Goal: Task Accomplishment & Management: Complete application form

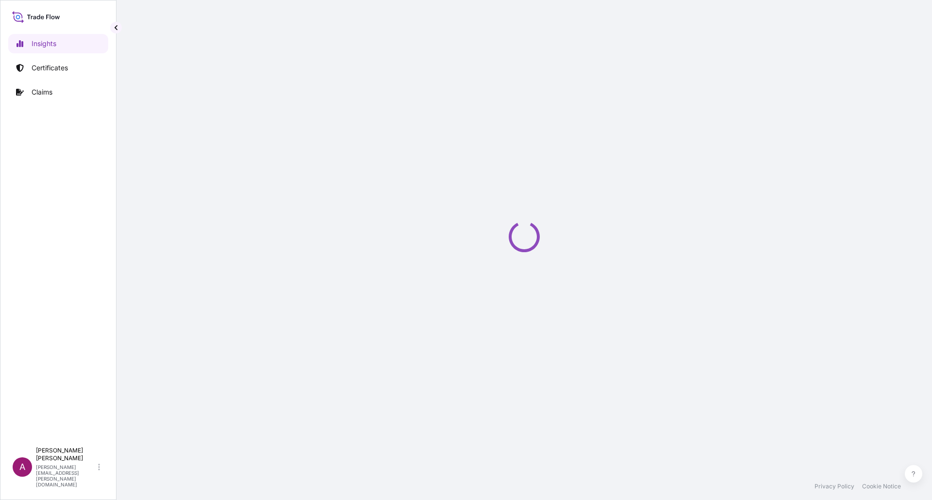
select select "2025"
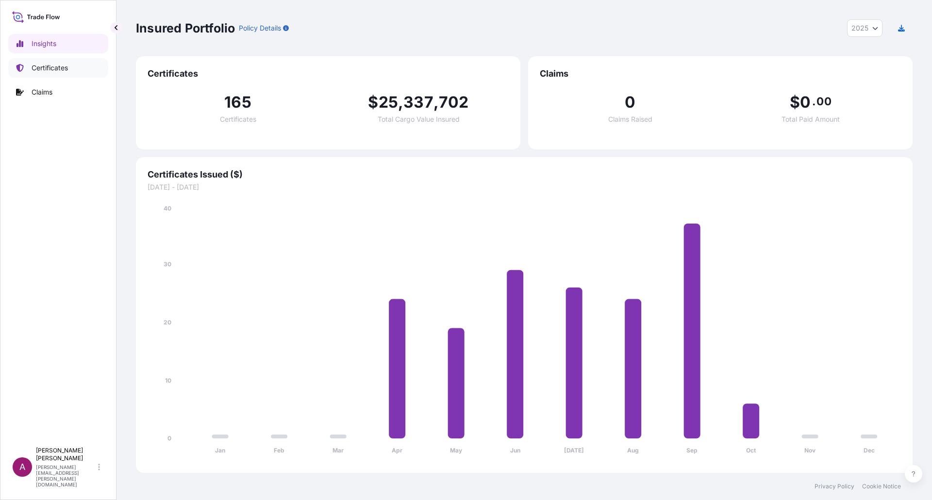
click at [50, 72] on p "Certificates" at bounding box center [50, 68] width 36 height 10
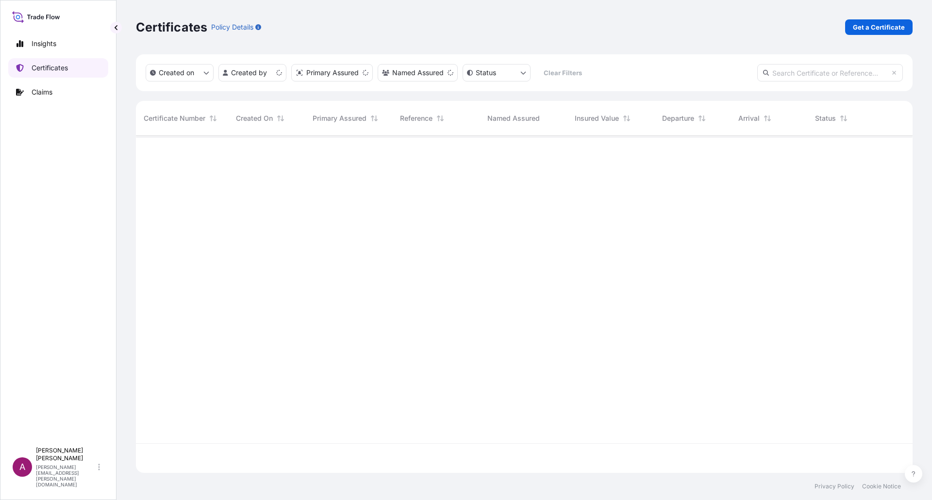
scroll to position [335, 769]
click at [877, 28] on p "Get a Certificate" at bounding box center [879, 27] width 52 height 10
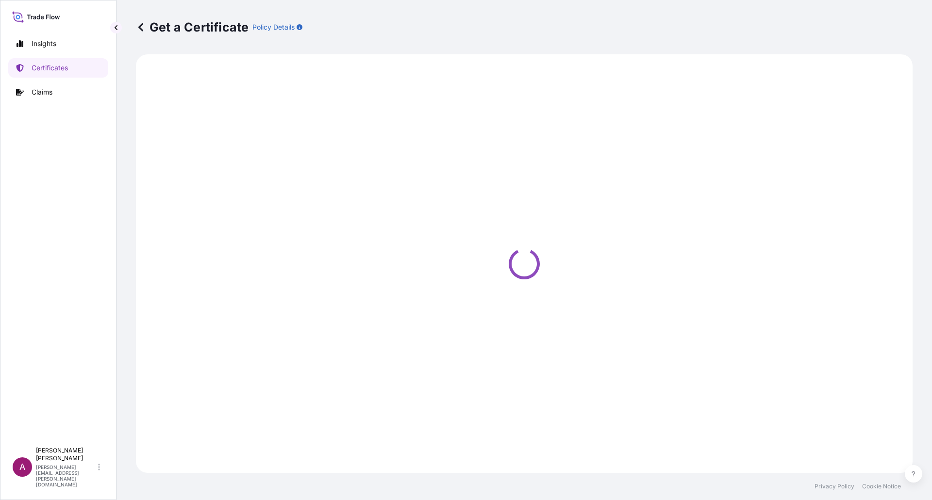
select select "Ocean Vessel"
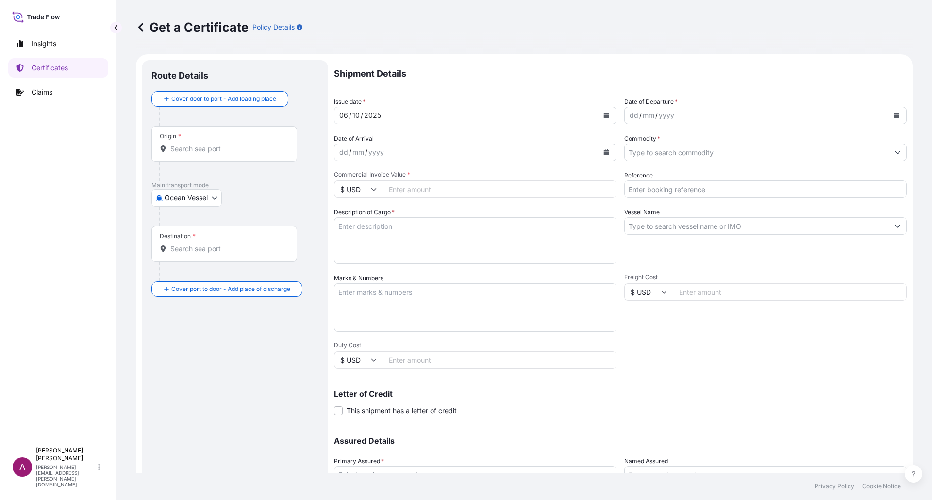
click at [598, 113] on button "Calendar" at bounding box center [606, 116] width 16 height 16
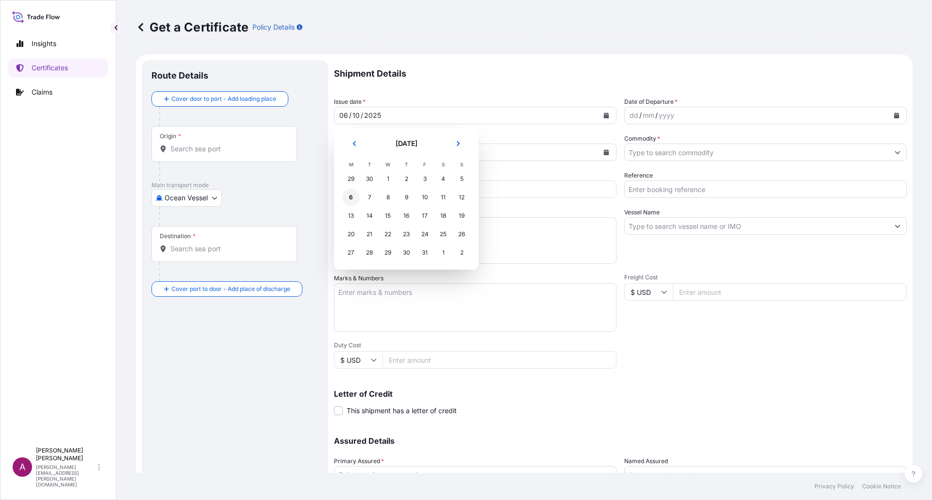
click at [350, 197] on div "6" at bounding box center [350, 197] width 17 height 17
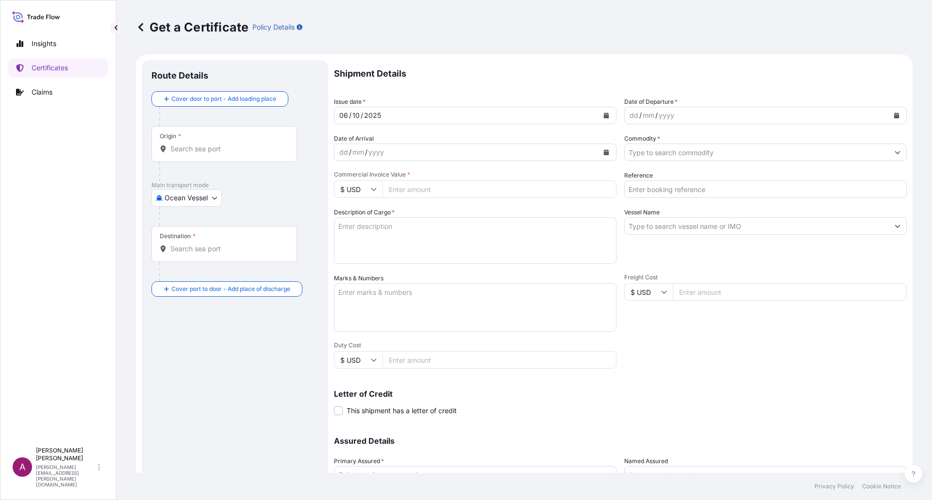
click at [892, 115] on button "Calendar" at bounding box center [897, 116] width 16 height 16
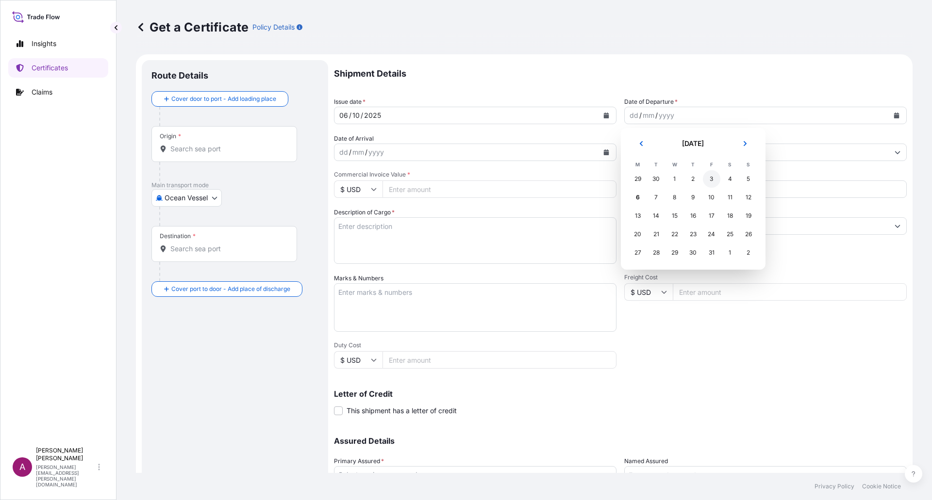
click at [713, 177] on div "3" at bounding box center [711, 178] width 17 height 17
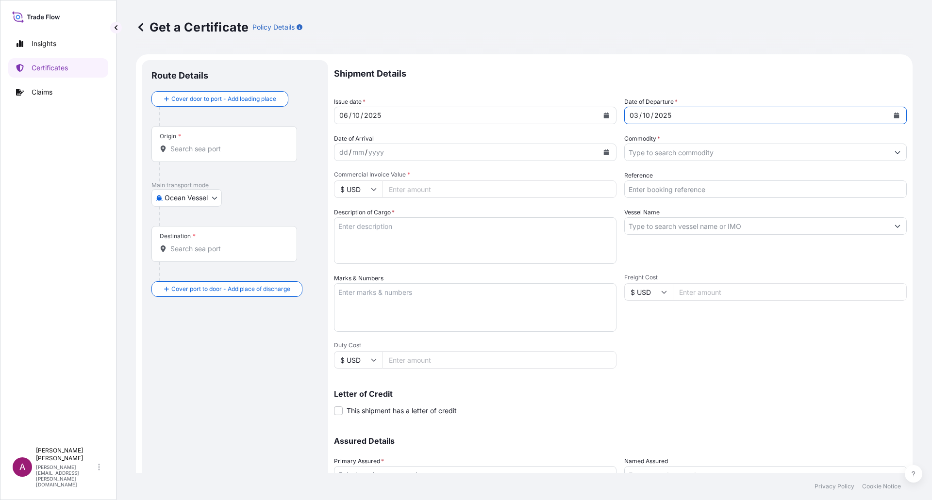
click at [604, 153] on icon "Calendar" at bounding box center [606, 152] width 5 height 6
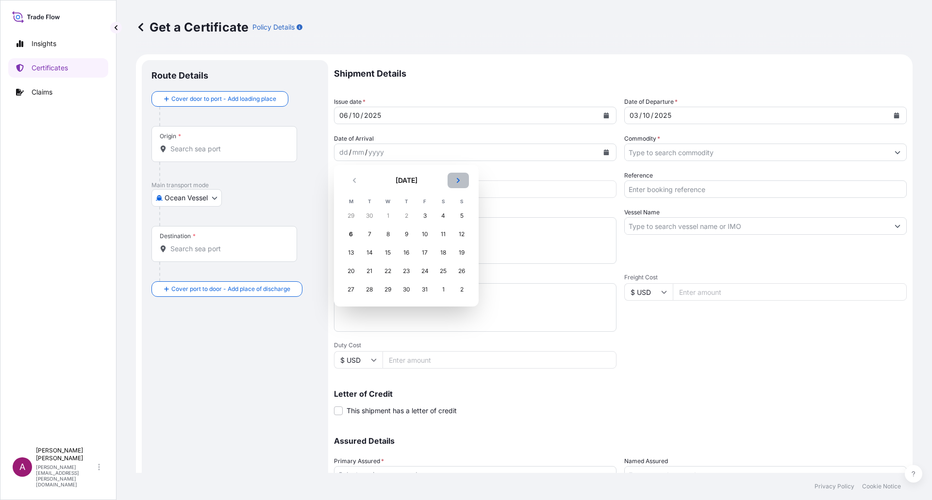
click at [458, 177] on button "Next" at bounding box center [458, 181] width 21 height 16
click at [444, 269] on div "22" at bounding box center [442, 271] width 17 height 17
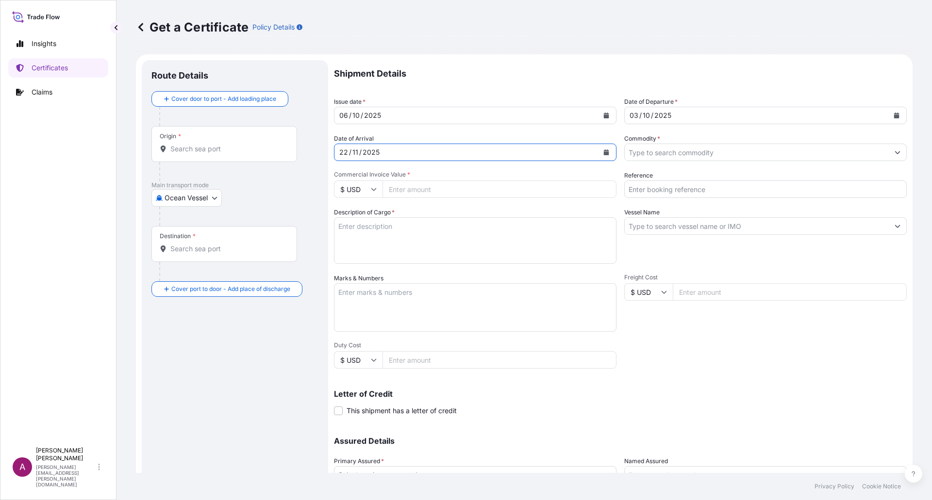
click at [689, 154] on input "Commodity *" at bounding box center [757, 152] width 264 height 17
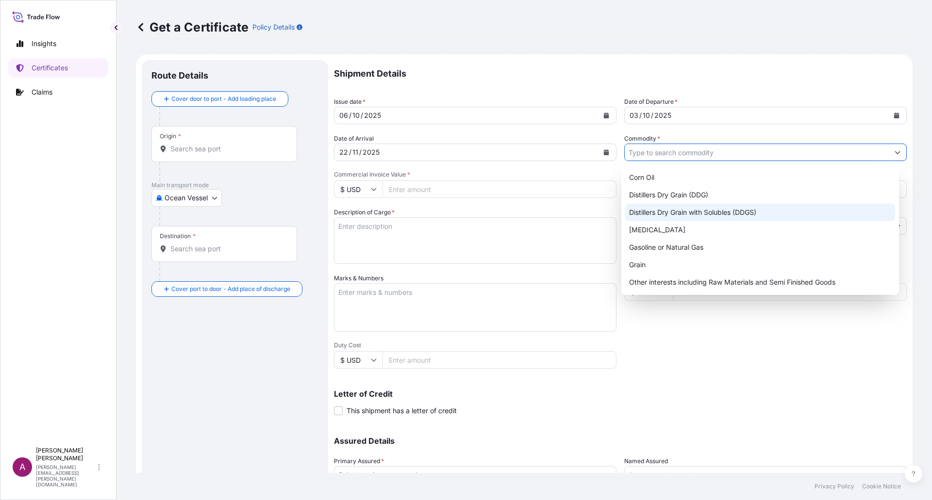
click at [691, 219] on div "Distillers Dry Grain with Solubles (DDGS)" at bounding box center [760, 212] width 270 height 17
type input "Distillers Dry Grain with Solubles (DDGS)"
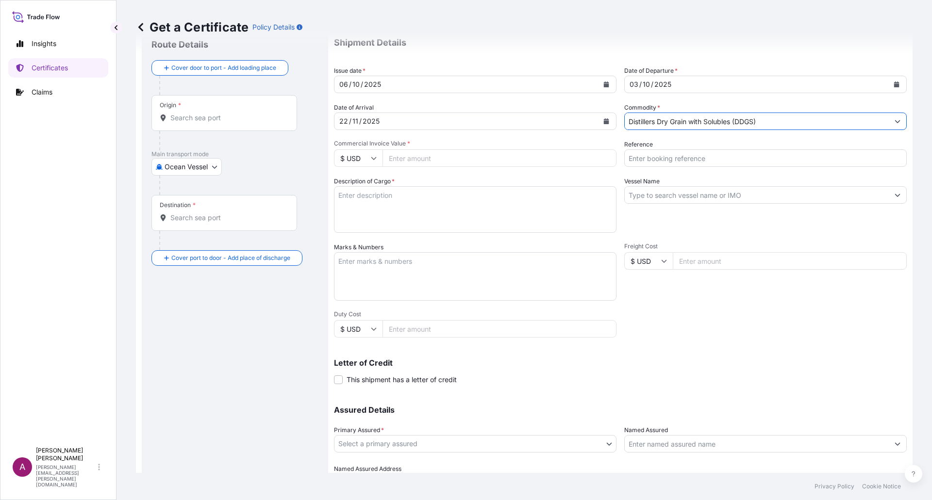
scroll to position [49, 0]
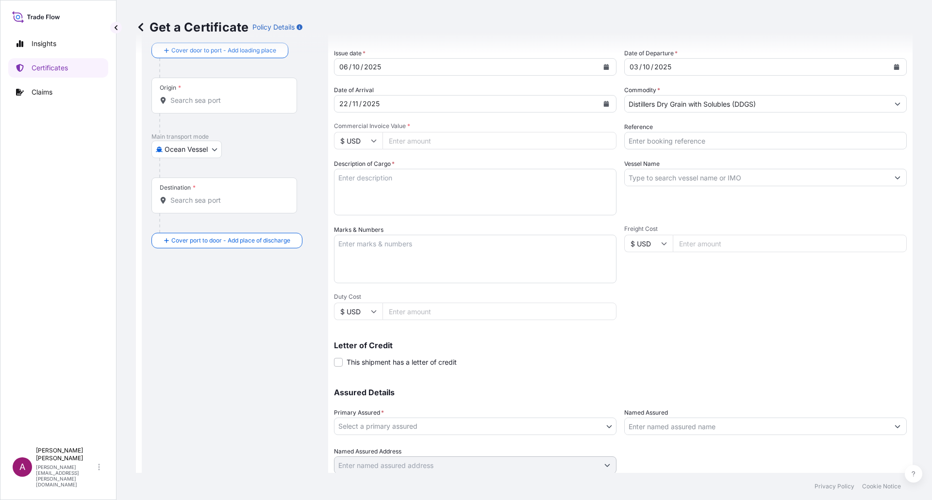
click at [433, 144] on input "Commercial Invoice Value *" at bounding box center [499, 140] width 234 height 17
type input "32670.91"
click at [664, 138] on input "Reference" at bounding box center [765, 140] width 282 height 17
paste input "259065073"
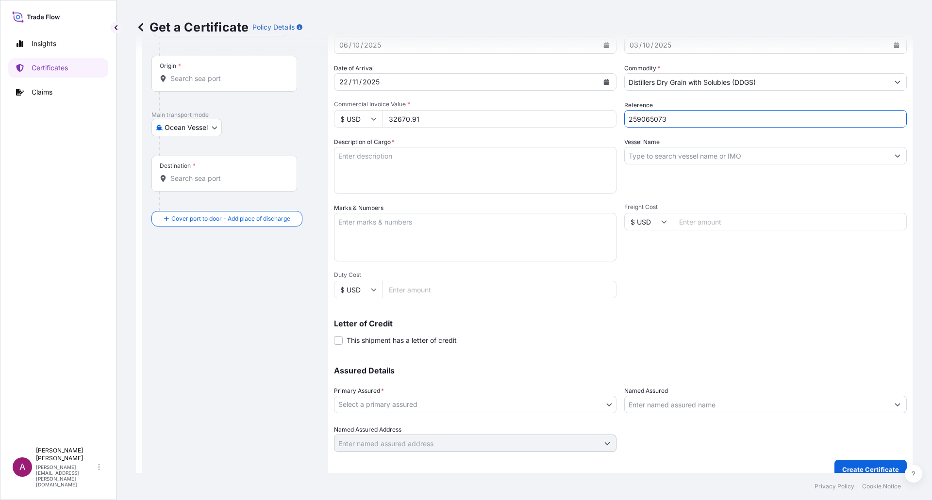
scroll to position [83, 0]
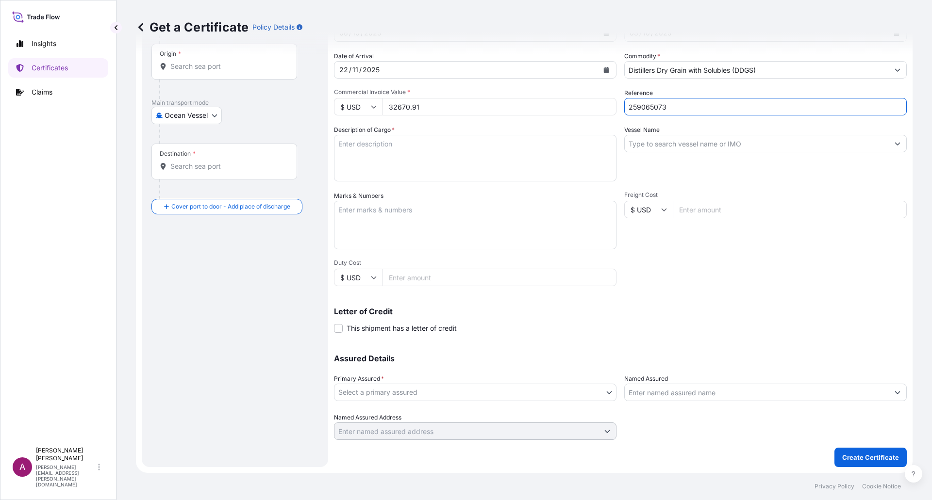
type input "259065073"
click at [370, 149] on textarea "Description of Cargo *" at bounding box center [475, 158] width 282 height 47
paste textarea "DISTILLERS DRIED GRAINS WITH SOLUBLES TOTAL WEIGHT (MTS): 130.163 FREIGHT PREPA…"
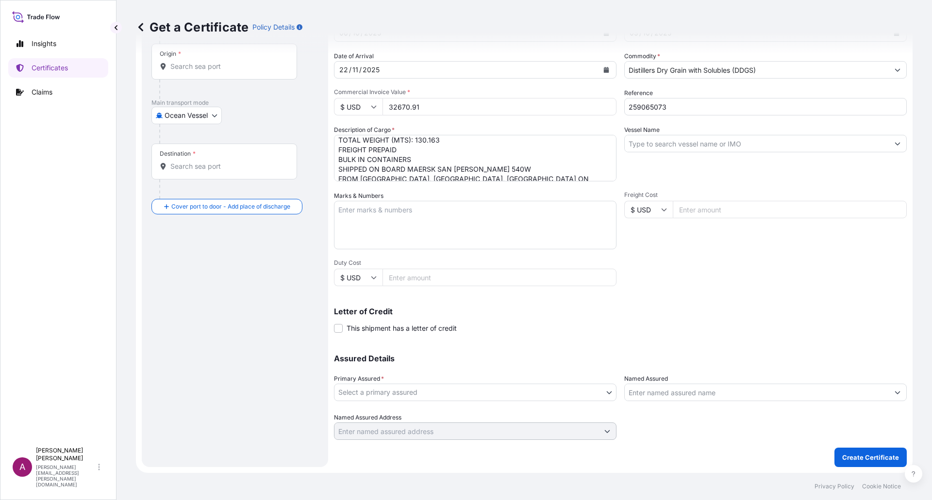
scroll to position [59, 0]
click at [369, 146] on textarea "DISTILLERS DRIED GRAINS WITH SOLUBLES TOTAL WEIGHT (MTS): 130.163 FREIGHT PREPA…" at bounding box center [475, 158] width 282 height 47
click at [364, 145] on textarea "DISTILLERS DRIED GRAINS WITH SOLUBLES TOTAL WEIGHT (MTS): 130.163 FREIGHT PREPA…" at bounding box center [475, 158] width 282 height 47
paste textarea "X20250916505405"
type textarea "DISTILLERS DRIED GRAINS WITH SOLUBLES TOTAL WEIGHT (MTS): 130.163 FREIGHT PREPA…"
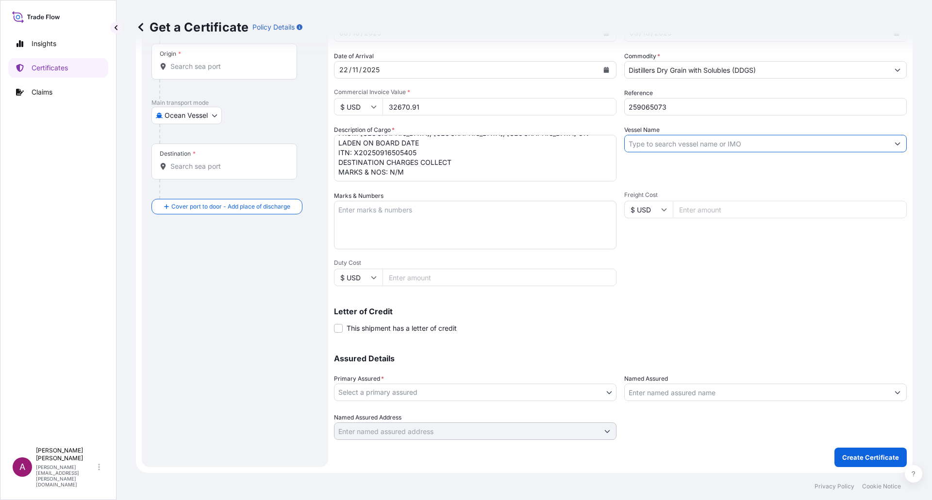
click at [655, 141] on input "Vessel Name" at bounding box center [757, 143] width 264 height 17
paste input "MAERSK [GEOGRAPHIC_DATA][PERSON_NAME]"
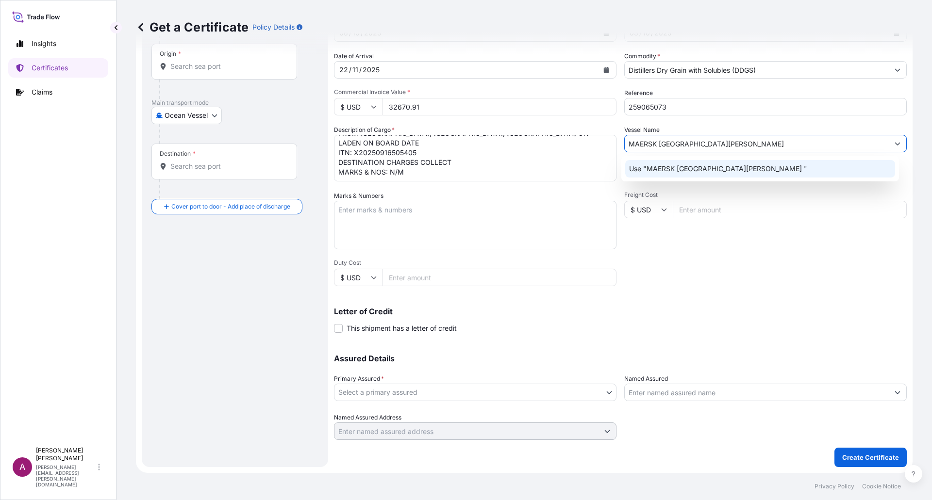
click at [717, 166] on p "Use "MAERSK [GEOGRAPHIC_DATA][PERSON_NAME] "" at bounding box center [718, 169] width 178 height 10
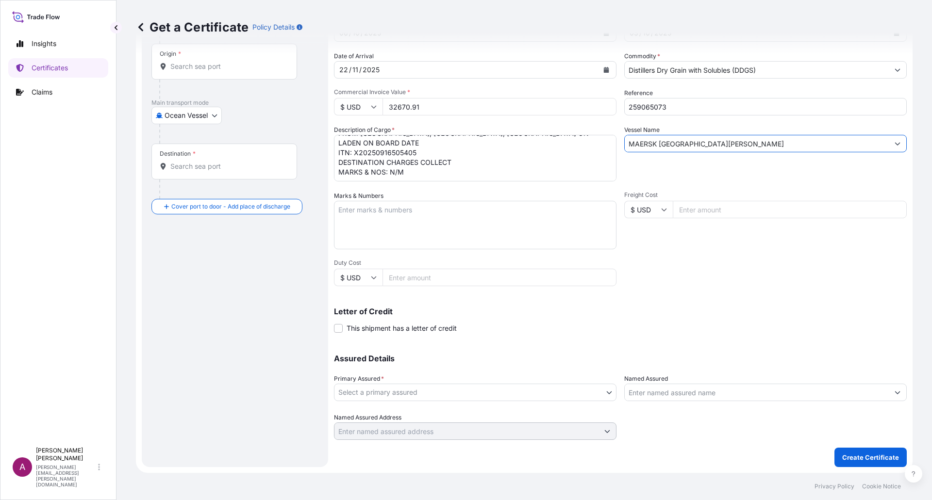
type input "MAERSK [GEOGRAPHIC_DATA][PERSON_NAME]"
click at [476, 396] on body "Insights Certificates Claims A [PERSON_NAME] [PERSON_NAME][EMAIL_ADDRESS][PERSO…" at bounding box center [466, 250] width 932 height 500
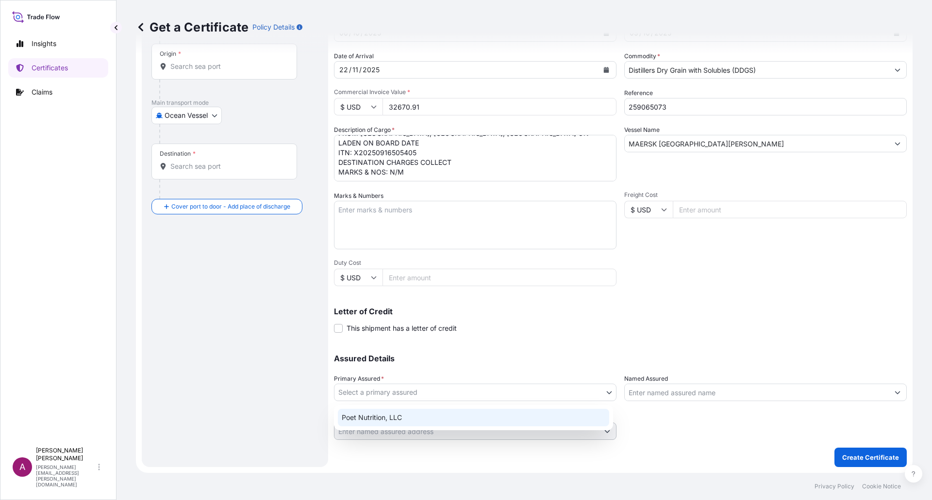
click at [440, 416] on div "Poet Nutrition, LLC" at bounding box center [473, 417] width 271 height 17
select select "31546"
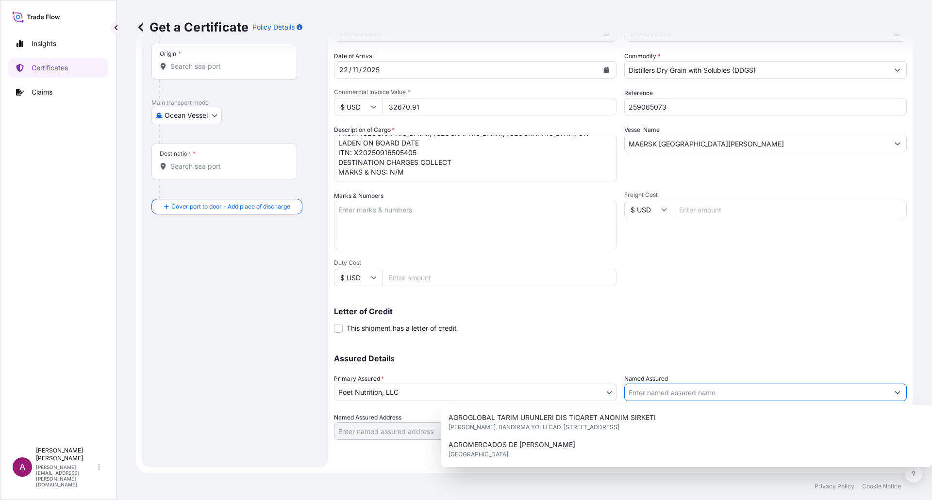
click at [704, 394] on input "Named Assured" at bounding box center [757, 392] width 264 height 17
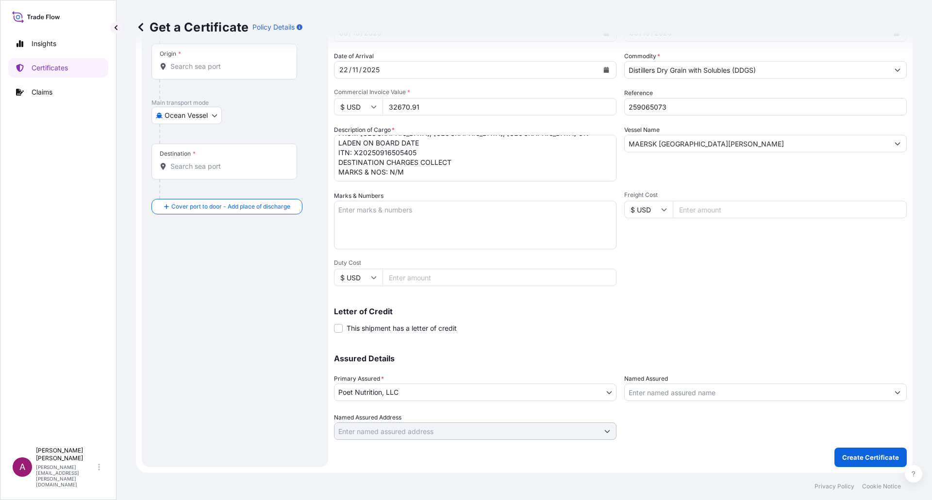
click at [691, 386] on input "Named Assured" at bounding box center [757, 392] width 264 height 17
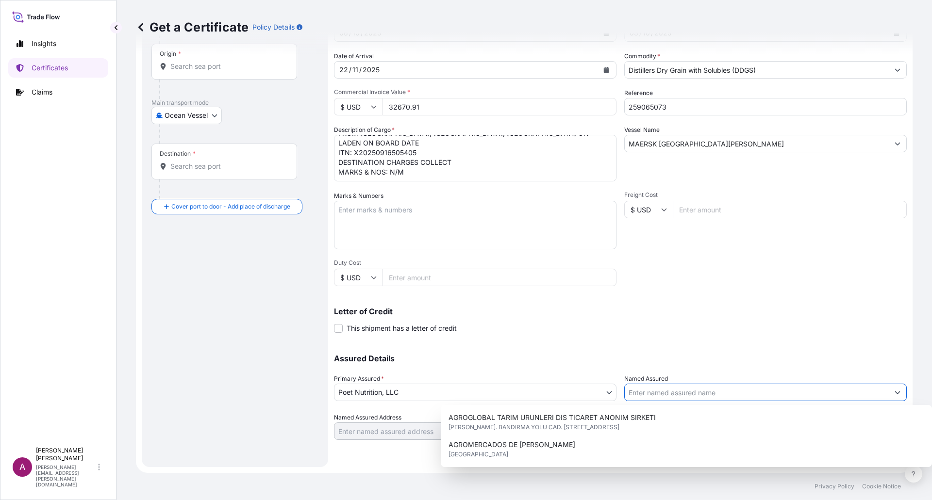
paste input "MARUKATSU CO., LTD"
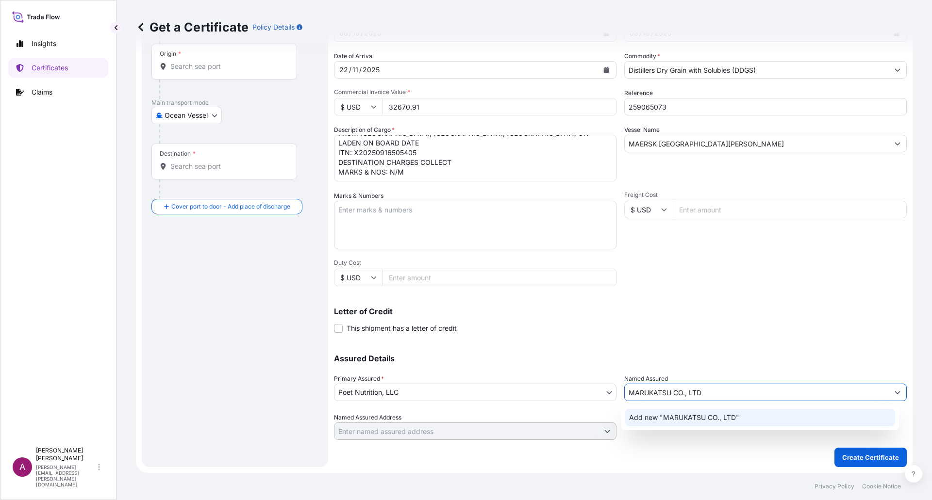
click at [700, 418] on span "Add new "MARUKATSU CO., LTD"" at bounding box center [684, 418] width 110 height 10
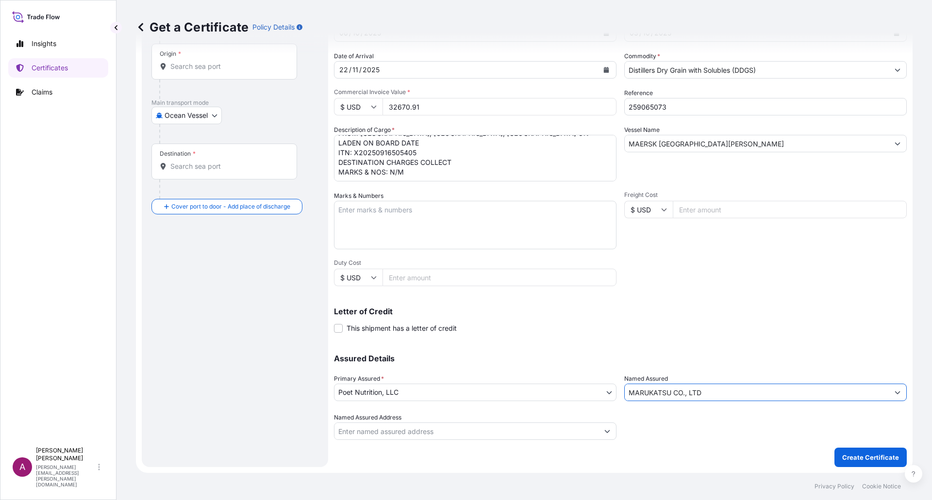
type input "MARUKATSU CO., LTD"
click at [606, 434] on icon "Show suggestions" at bounding box center [607, 432] width 6 height 6
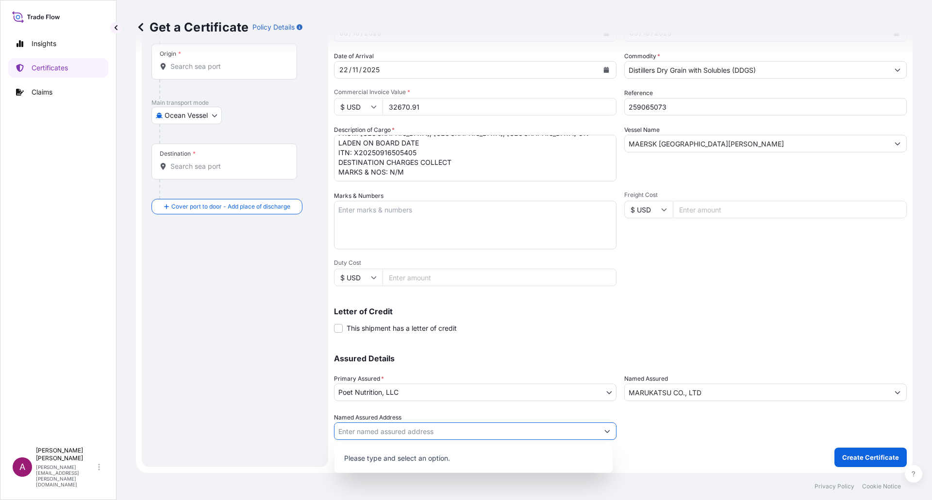
click at [606, 434] on icon "Show suggestions" at bounding box center [607, 432] width 6 height 6
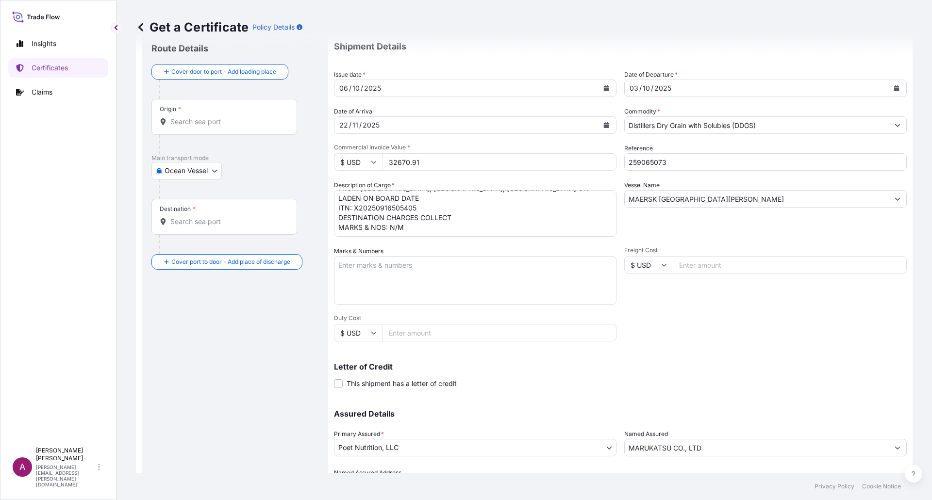
scroll to position [83, 0]
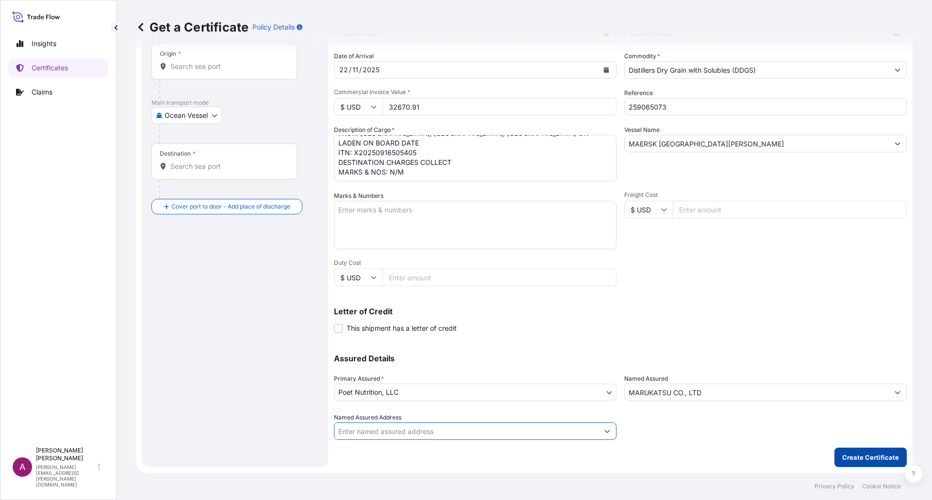
click at [864, 455] on p "Create Certificate" at bounding box center [870, 458] width 57 height 10
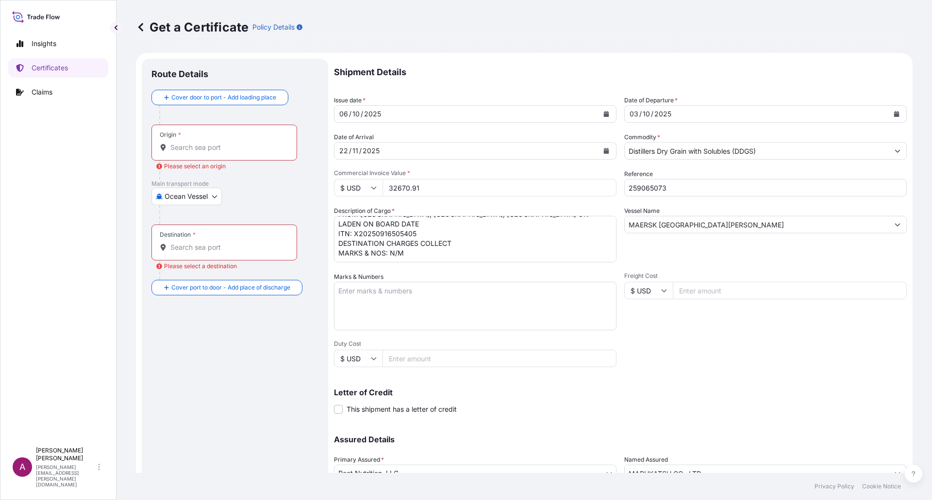
scroll to position [0, 0]
click at [200, 138] on div "Origin *" at bounding box center [224, 144] width 146 height 36
click at [200, 144] on input "Origin * Please select an origin" at bounding box center [227, 149] width 115 height 10
paste input "PRINCE [PERSON_NAME][GEOGRAPHIC_DATA], [GEOGRAPHIC_DATA]"
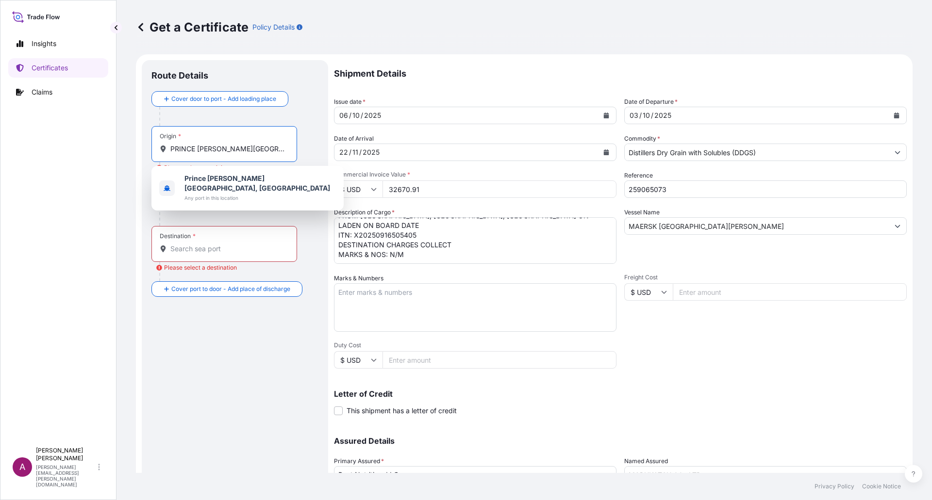
type input "PRINCE [PERSON_NAME][GEOGRAPHIC_DATA], [GEOGRAPHIC_DATA]"
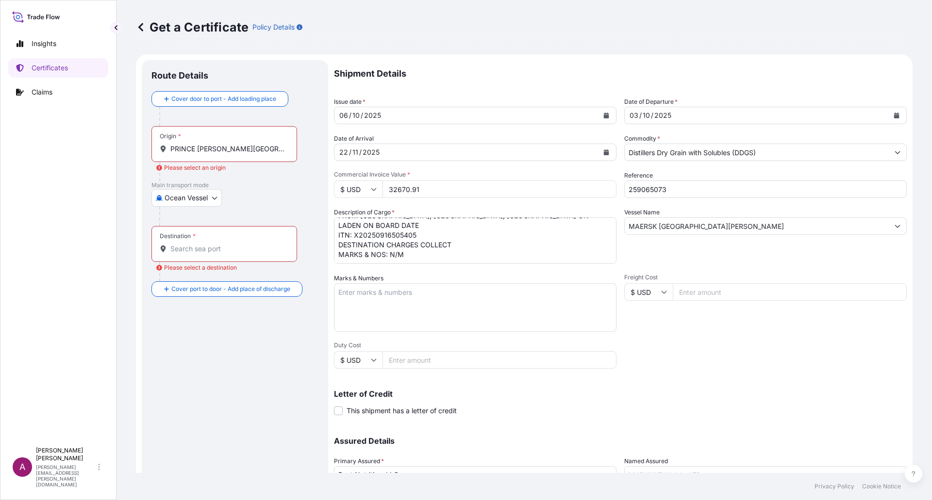
click at [203, 252] on input "Destination * Please select a destination" at bounding box center [227, 249] width 115 height 10
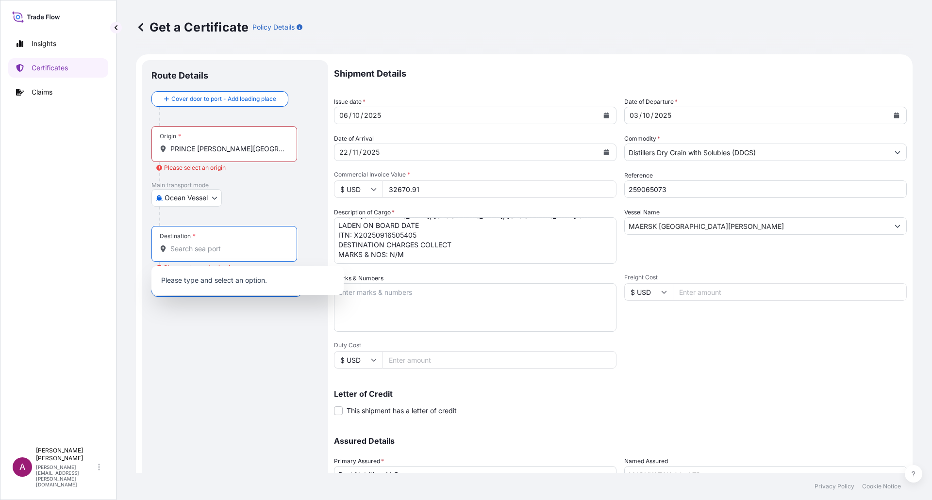
paste input "[GEOGRAPHIC_DATA], [GEOGRAPHIC_DATA]"
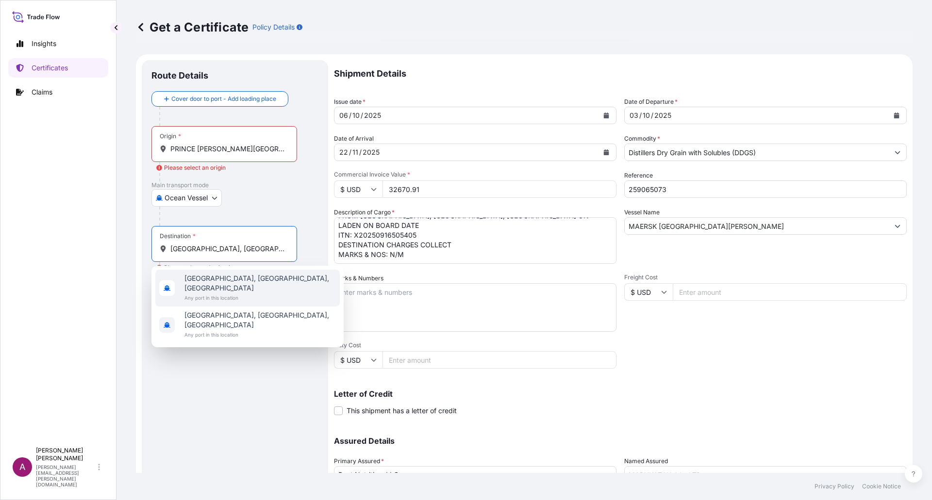
type input "[GEOGRAPHIC_DATA], [GEOGRAPHIC_DATA]"
click at [271, 149] on input "PRINCE [PERSON_NAME][GEOGRAPHIC_DATA], [GEOGRAPHIC_DATA]" at bounding box center [227, 149] width 115 height 10
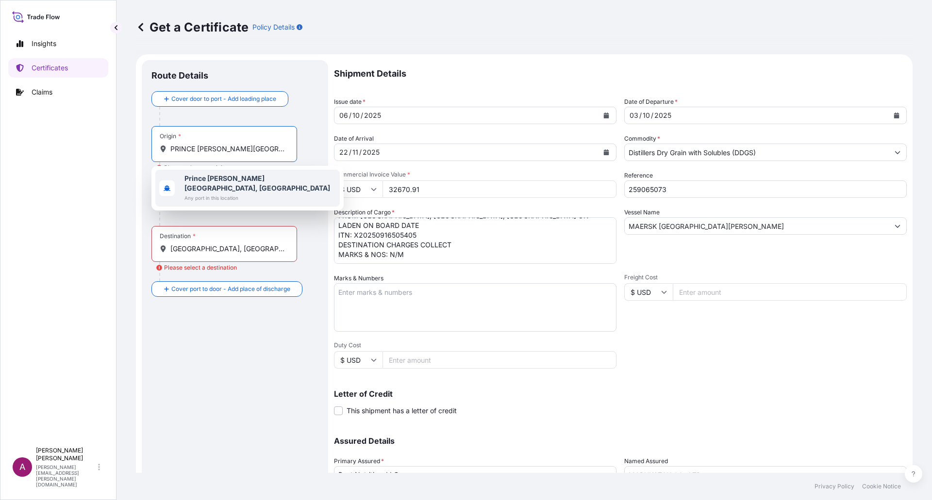
click at [248, 181] on b "Prince [PERSON_NAME][GEOGRAPHIC_DATA], [GEOGRAPHIC_DATA]" at bounding box center [257, 183] width 146 height 18
type input "Prince [PERSON_NAME][GEOGRAPHIC_DATA], [GEOGRAPHIC_DATA]"
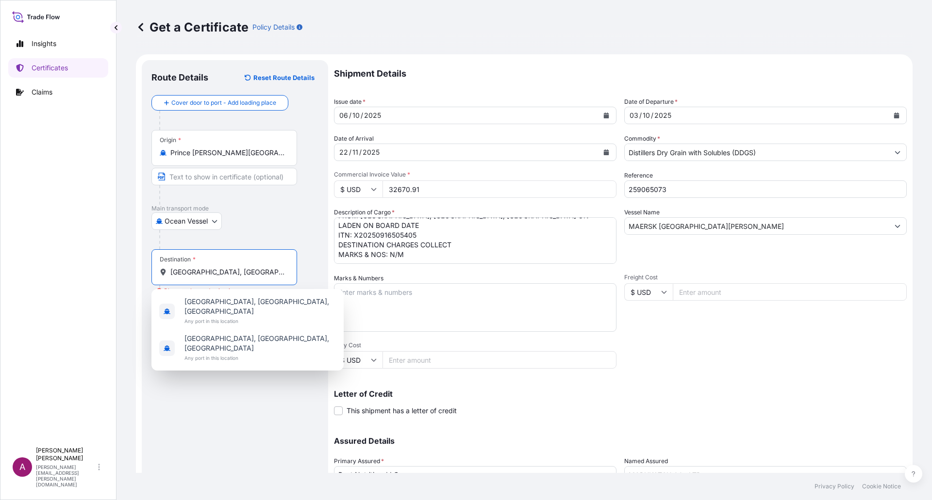
click at [245, 274] on input "[GEOGRAPHIC_DATA], [GEOGRAPHIC_DATA]" at bounding box center [227, 272] width 115 height 10
click at [224, 316] on span "Any port in this location" at bounding box center [259, 321] width 151 height 10
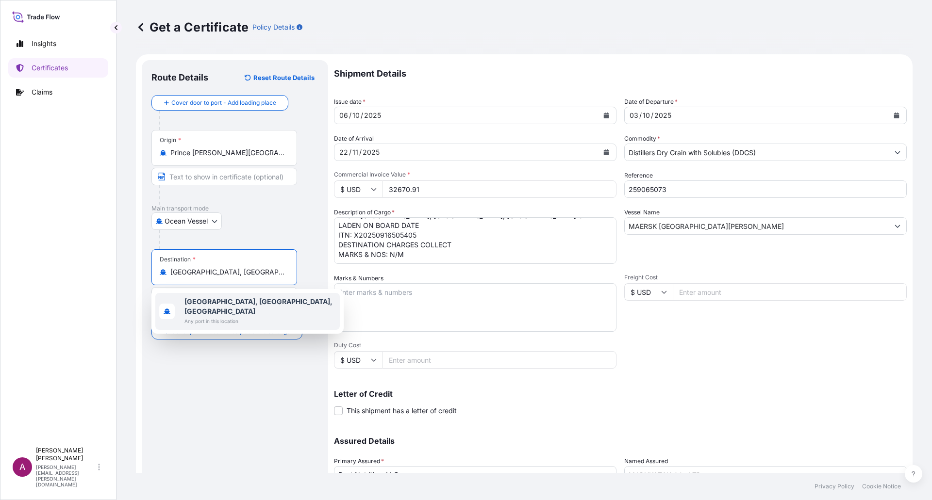
click at [242, 272] on input "[GEOGRAPHIC_DATA], [GEOGRAPHIC_DATA], [GEOGRAPHIC_DATA]" at bounding box center [227, 272] width 115 height 10
type input "[GEOGRAPHIC_DATA], [GEOGRAPHIC_DATA], [GEOGRAPHIC_DATA]"
click at [220, 372] on div "Route Details Reset Route Details Cover door to port - Add loading place Place …" at bounding box center [234, 305] width 167 height 470
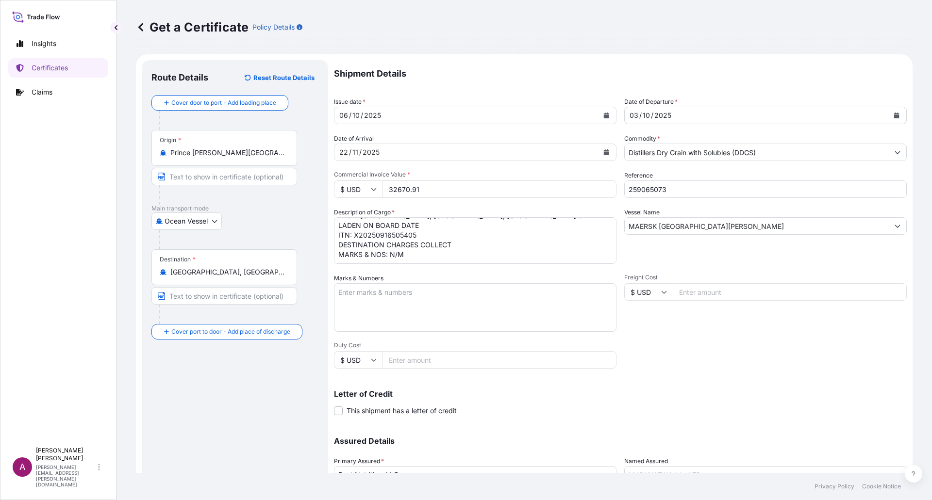
click at [239, 268] on input "[GEOGRAPHIC_DATA], [GEOGRAPHIC_DATA], [GEOGRAPHIC_DATA]" at bounding box center [227, 272] width 115 height 10
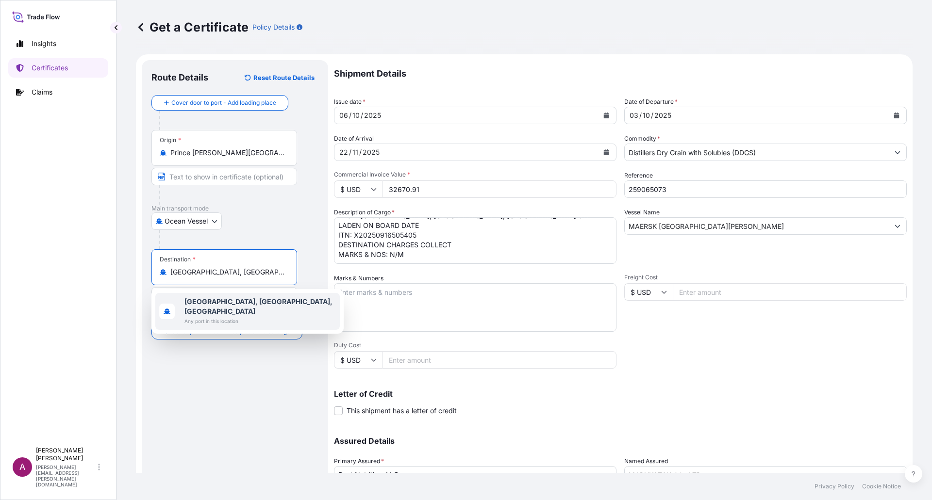
click at [207, 424] on div "Route Details Reset Route Details Cover door to port - Add loading place Place …" at bounding box center [234, 305] width 167 height 470
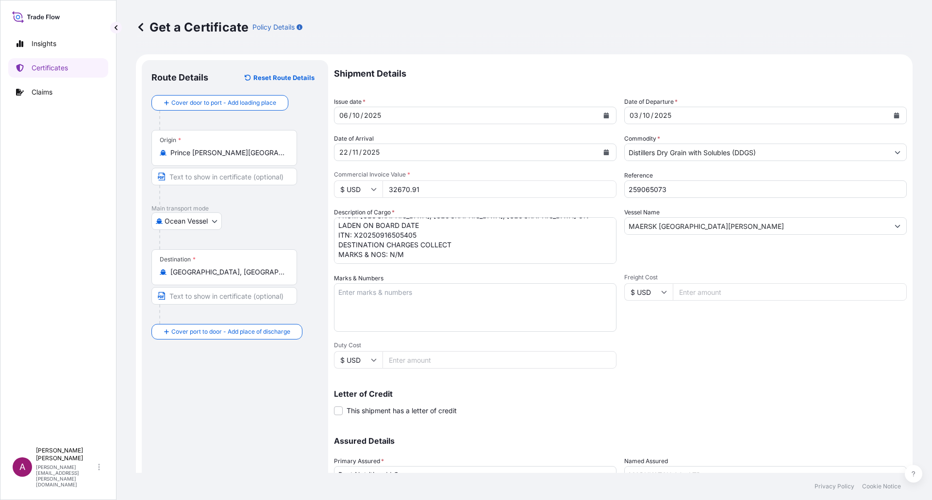
click at [254, 276] on input "[GEOGRAPHIC_DATA], [GEOGRAPHIC_DATA], [GEOGRAPHIC_DATA]" at bounding box center [227, 272] width 115 height 10
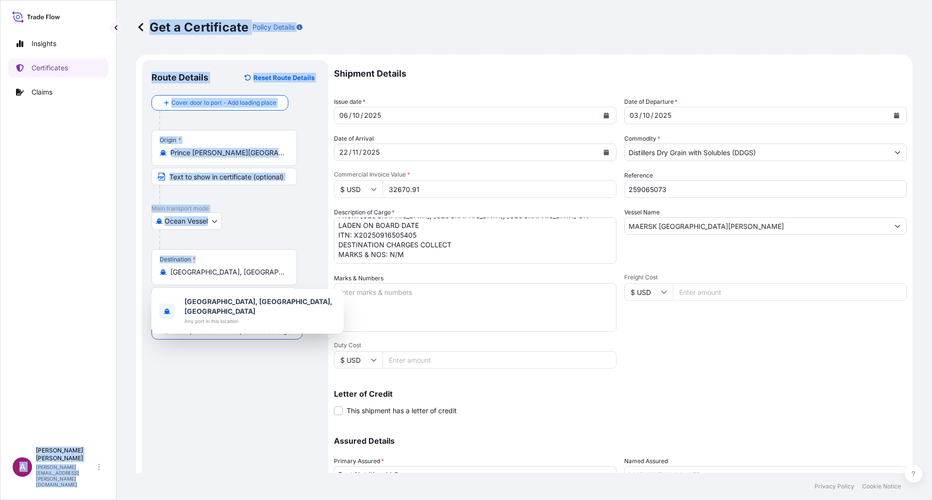
drag, startPoint x: 287, startPoint y: 273, endPoint x: 114, endPoint y: 269, distance: 173.3
click at [114, 269] on div "Insights Certificates Claims A [PERSON_NAME] [PERSON_NAME][EMAIL_ADDRESS][PERSO…" at bounding box center [466, 250] width 932 height 500
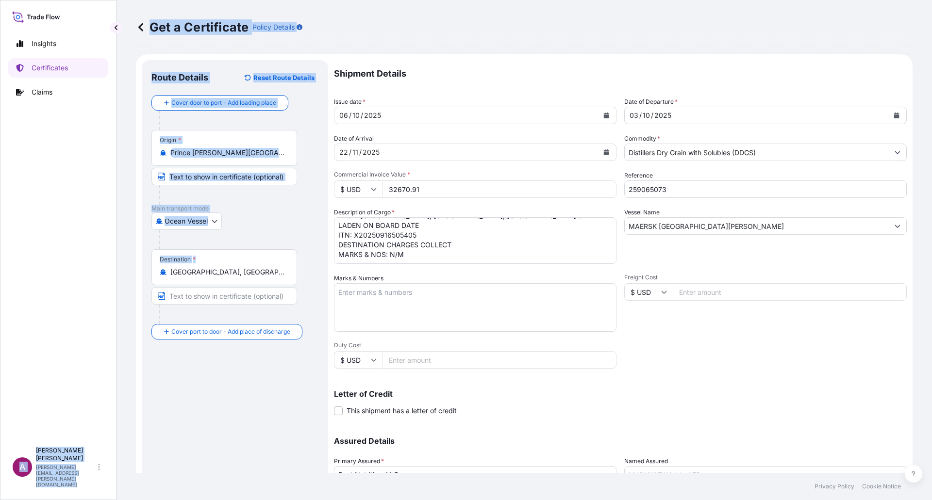
click at [230, 273] on input "[GEOGRAPHIC_DATA], [GEOGRAPHIC_DATA], [GEOGRAPHIC_DATA]" at bounding box center [227, 272] width 115 height 10
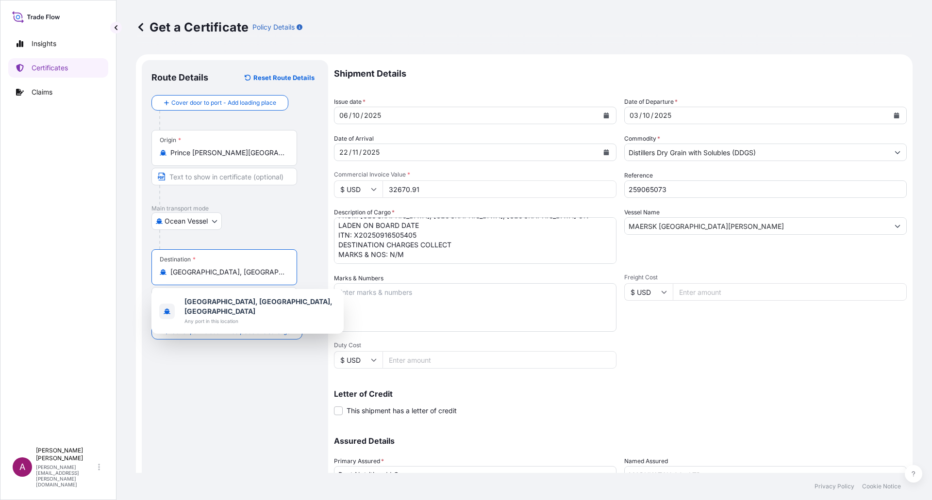
click at [230, 273] on input "[GEOGRAPHIC_DATA], [GEOGRAPHIC_DATA], [GEOGRAPHIC_DATA]" at bounding box center [227, 272] width 115 height 10
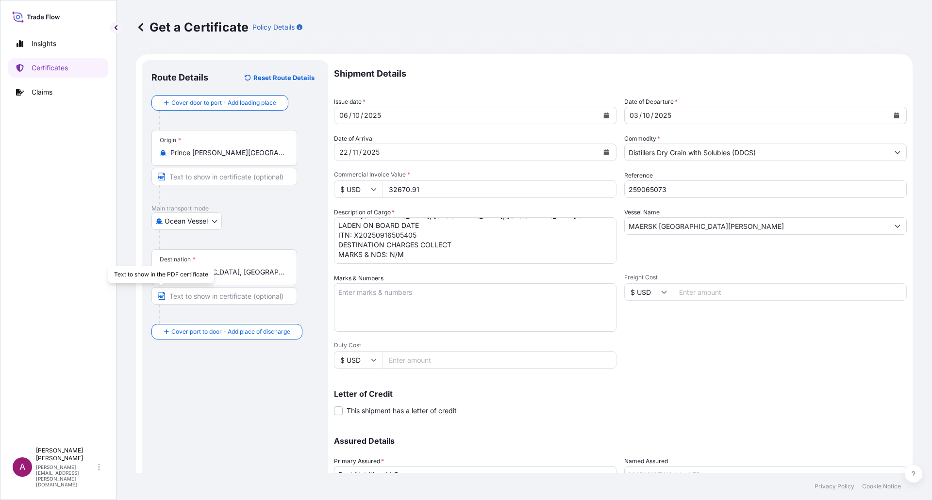
click at [200, 277] on div "Text to show in the PDF certificate" at bounding box center [161, 274] width 106 height 17
click at [242, 271] on input "[GEOGRAPHIC_DATA], [GEOGRAPHIC_DATA], [GEOGRAPHIC_DATA]" at bounding box center [227, 272] width 115 height 10
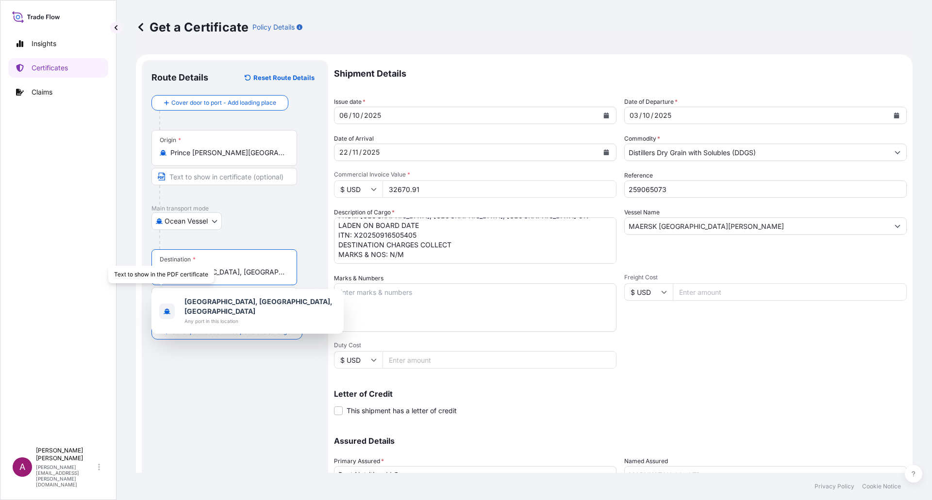
click at [242, 271] on input "[GEOGRAPHIC_DATA], [GEOGRAPHIC_DATA], [GEOGRAPHIC_DATA]" at bounding box center [227, 272] width 115 height 10
paste input "[GEOGRAPHIC_DATA], [GEOGRAPHIC_DATA]"
click at [246, 272] on input "[GEOGRAPHIC_DATA], [GEOGRAPHIC_DATA], [GEOGRAPHIC_DATA]" at bounding box center [227, 272] width 115 height 10
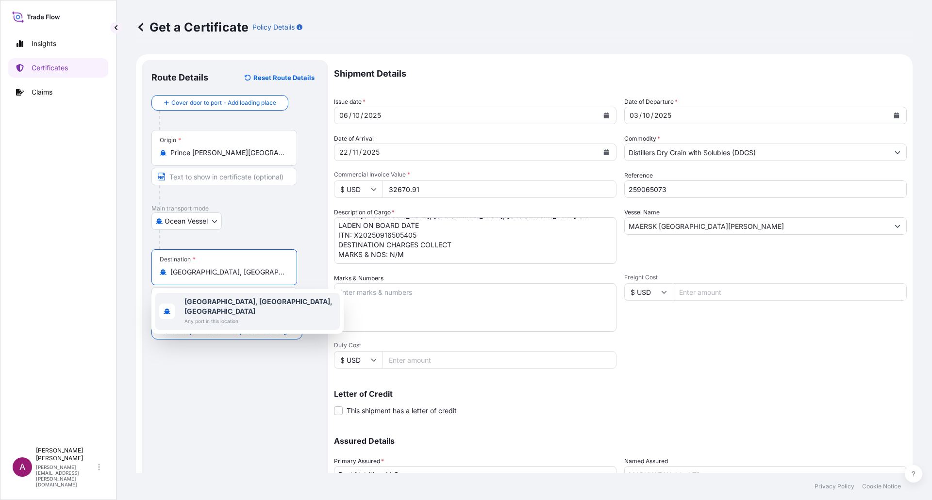
click at [246, 272] on input "[GEOGRAPHIC_DATA], [GEOGRAPHIC_DATA], [GEOGRAPHIC_DATA]" at bounding box center [227, 272] width 115 height 10
paste input "[GEOGRAPHIC_DATA], [GEOGRAPHIC_DATA]"
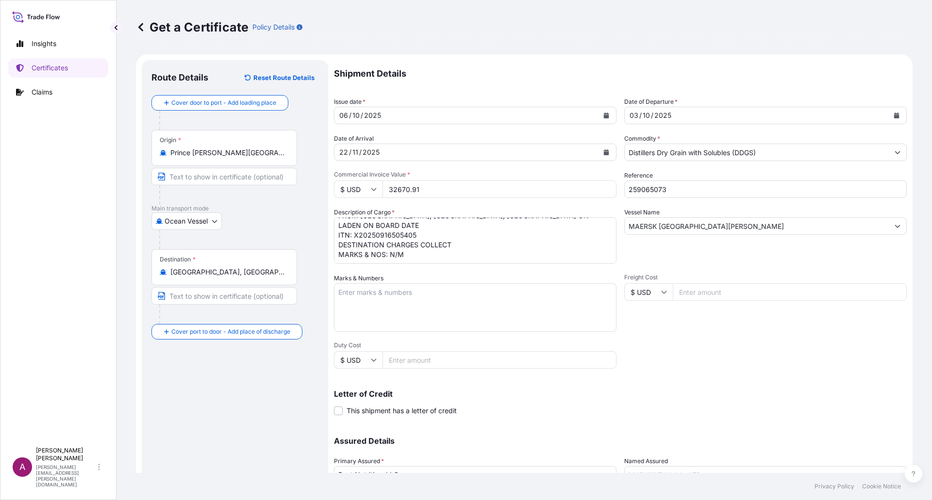
type input "[GEOGRAPHIC_DATA], [GEOGRAPHIC_DATA], [GEOGRAPHIC_DATA]"
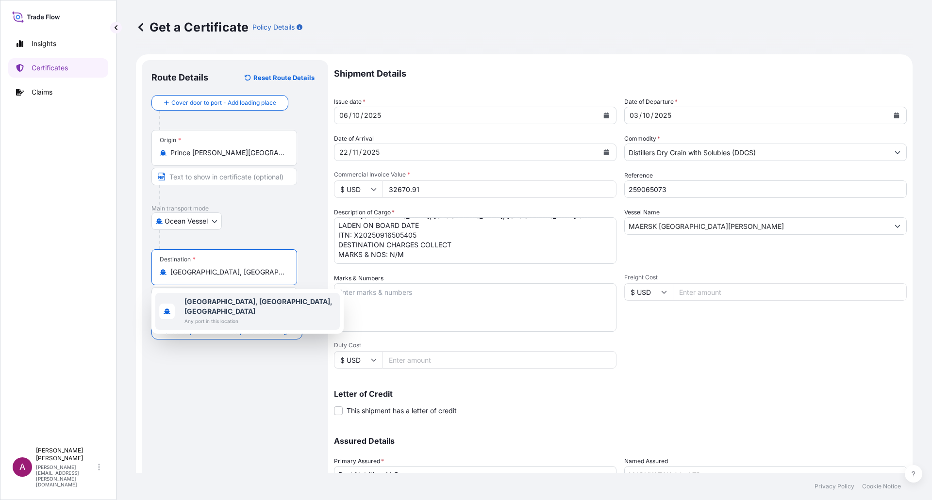
click at [247, 301] on b "[GEOGRAPHIC_DATA], [GEOGRAPHIC_DATA], [GEOGRAPHIC_DATA]" at bounding box center [258, 307] width 148 height 18
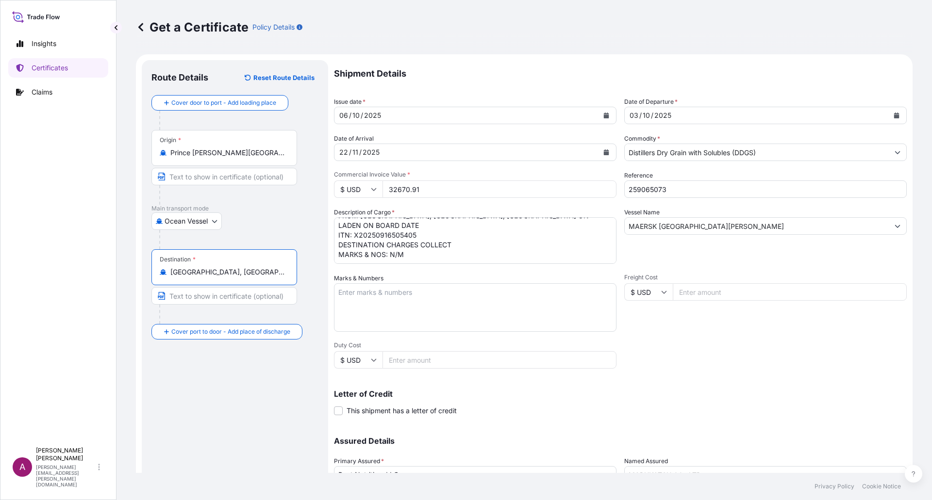
click at [224, 298] on input "Text to appear on certificate" at bounding box center [224, 295] width 146 height 17
paste input "[GEOGRAPHIC_DATA], [GEOGRAPHIC_DATA]"
type input "[GEOGRAPHIC_DATA], [GEOGRAPHIC_DATA]"
click at [313, 305] on div "Destination * [GEOGRAPHIC_DATA], [GEOGRAPHIC_DATA], [GEOGRAPHIC_DATA] [GEOGRAPH…" at bounding box center [234, 286] width 167 height 75
drag, startPoint x: 410, startPoint y: 247, endPoint x: 332, endPoint y: 245, distance: 78.7
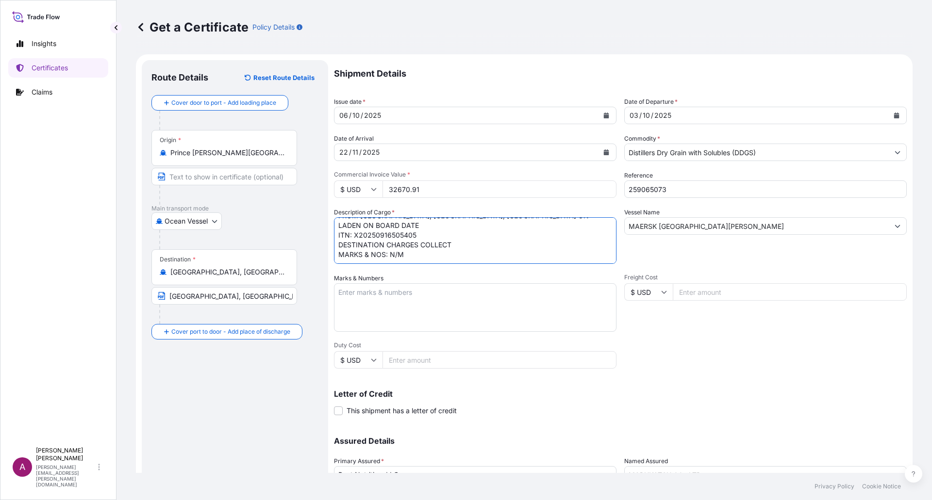
click at [332, 245] on form "Route Details Reset Route Details Cover door to port - Add loading place Place …" at bounding box center [524, 304] width 777 height 501
type textarea "DISTILLERS DRIED GRAINS WITH SOLUBLES TOTAL WEIGHT (MTS): 130.163 FREIGHT PREPA…"
click at [365, 325] on textarea "Marks & Numbers" at bounding box center [475, 307] width 282 height 49
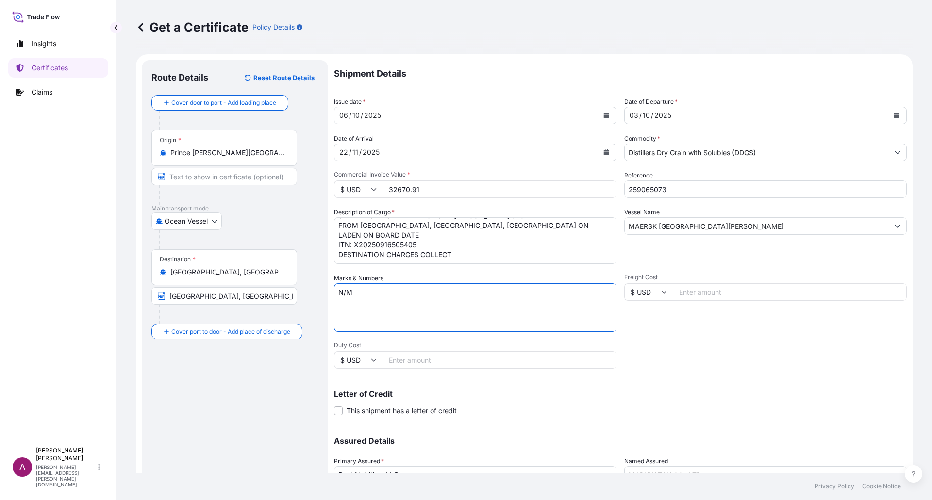
type textarea "N/M"
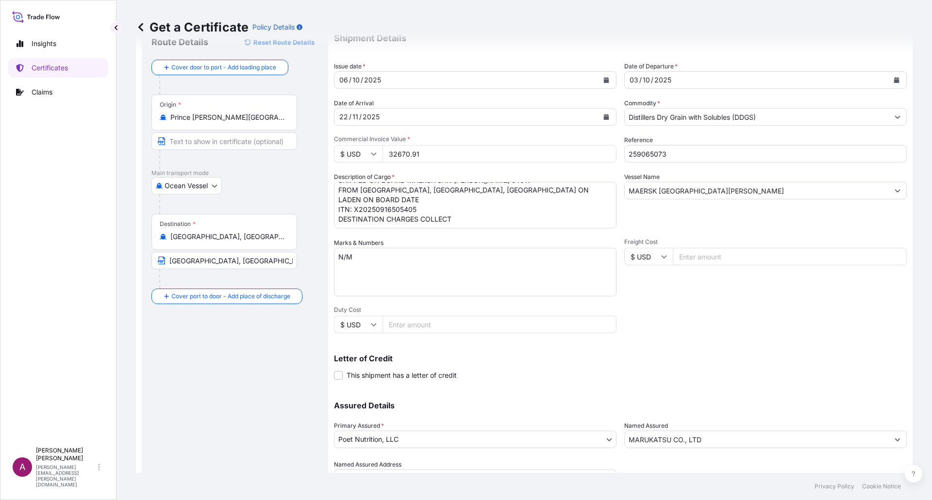
scroll to position [83, 0]
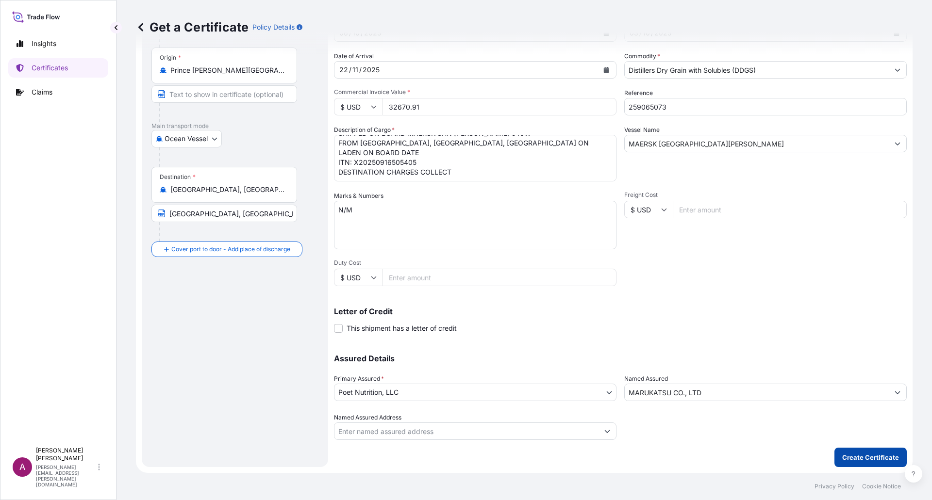
click at [868, 455] on p "Create Certificate" at bounding box center [870, 458] width 57 height 10
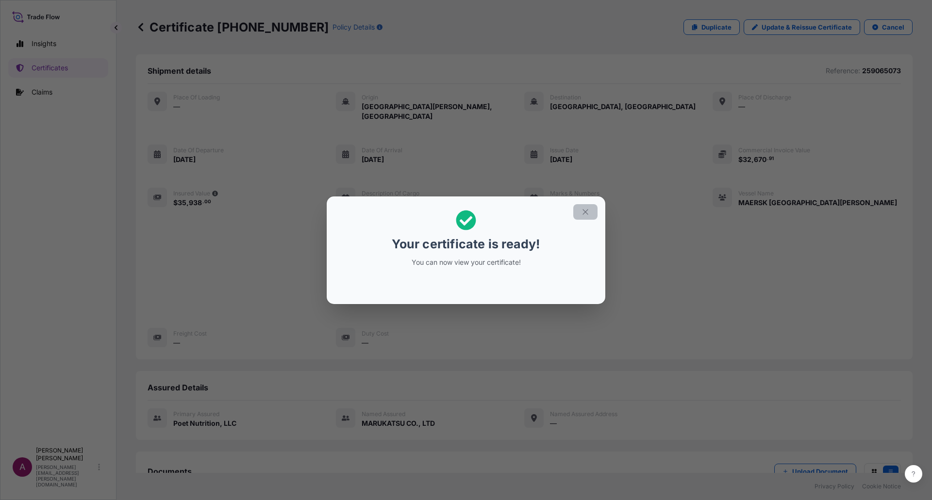
click at [592, 213] on button "button" at bounding box center [585, 212] width 24 height 16
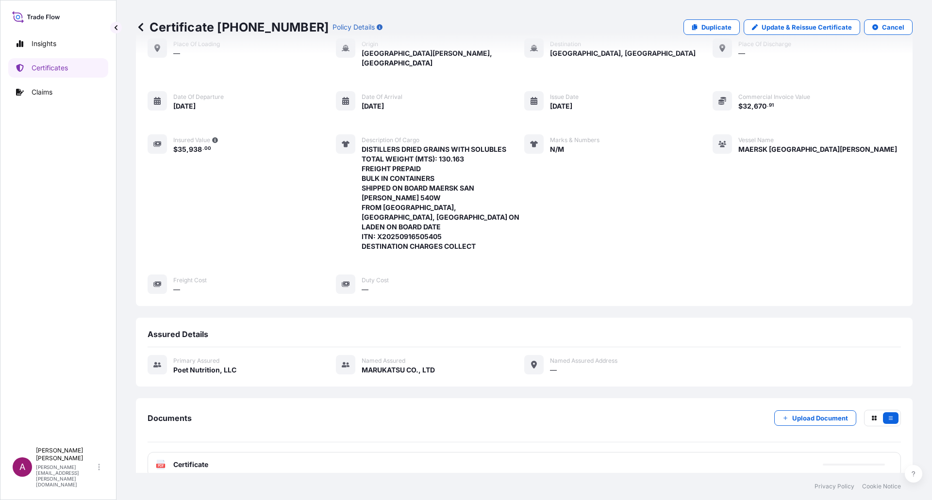
scroll to position [111, 0]
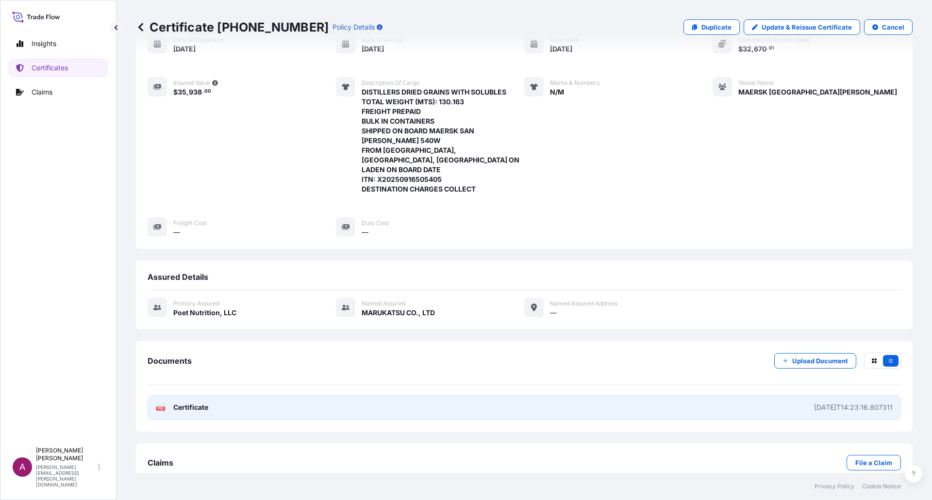
click at [170, 403] on div "PDF Certificate" at bounding box center [182, 408] width 52 height 10
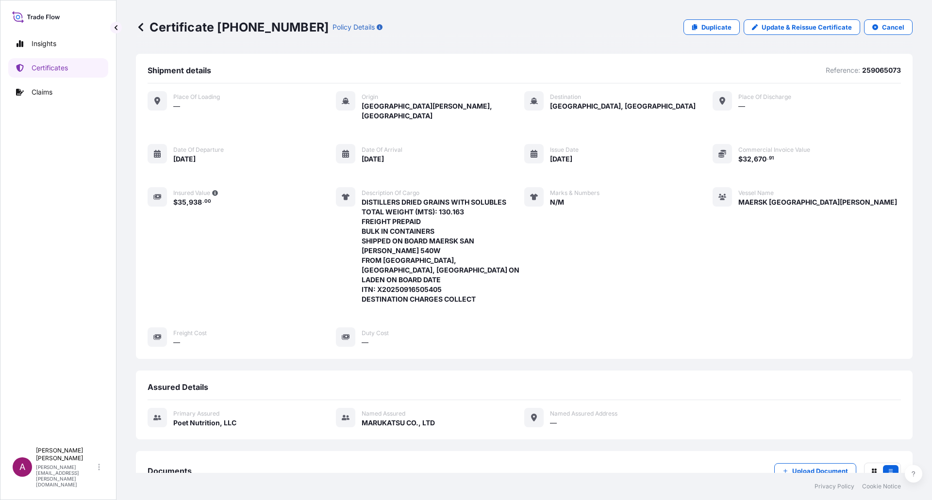
scroll to position [0, 0]
click at [139, 29] on icon at bounding box center [141, 27] width 10 height 10
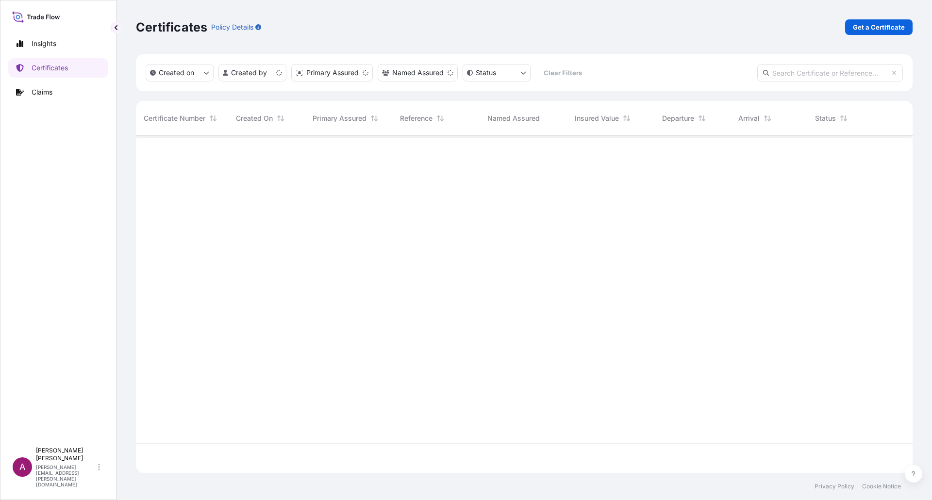
scroll to position [335, 769]
